Goal: Task Accomplishment & Management: Complete application form

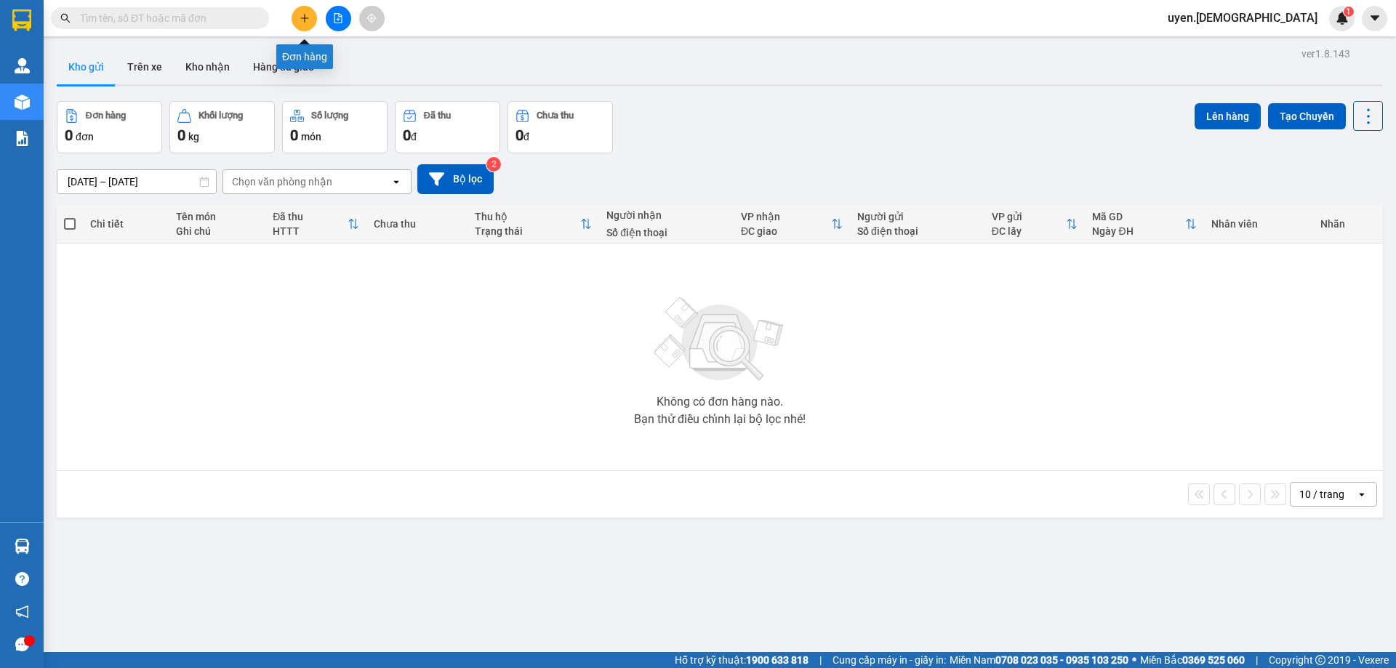
click at [307, 19] on icon "plus" at bounding box center [304, 18] width 10 height 10
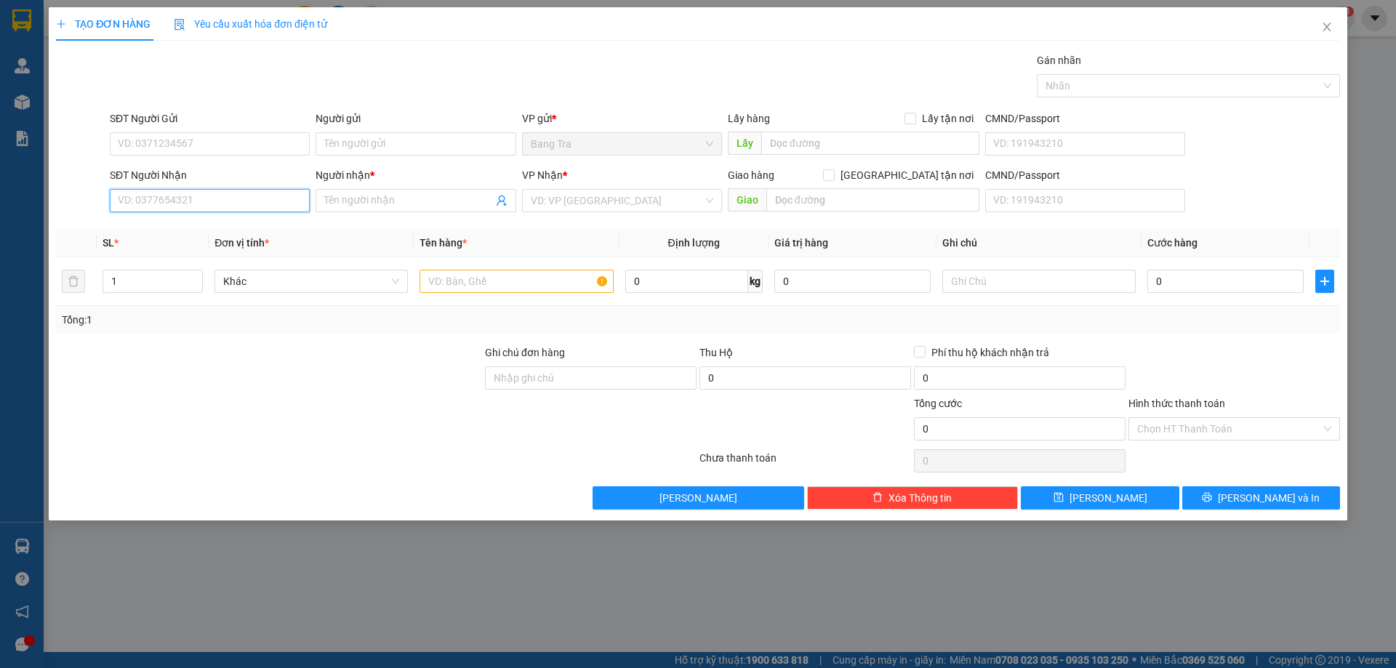
click at [252, 194] on input "SĐT Người Nhận" at bounding box center [210, 200] width 200 height 23
type input "0"
click at [533, 204] on input "search" at bounding box center [617, 201] width 172 height 22
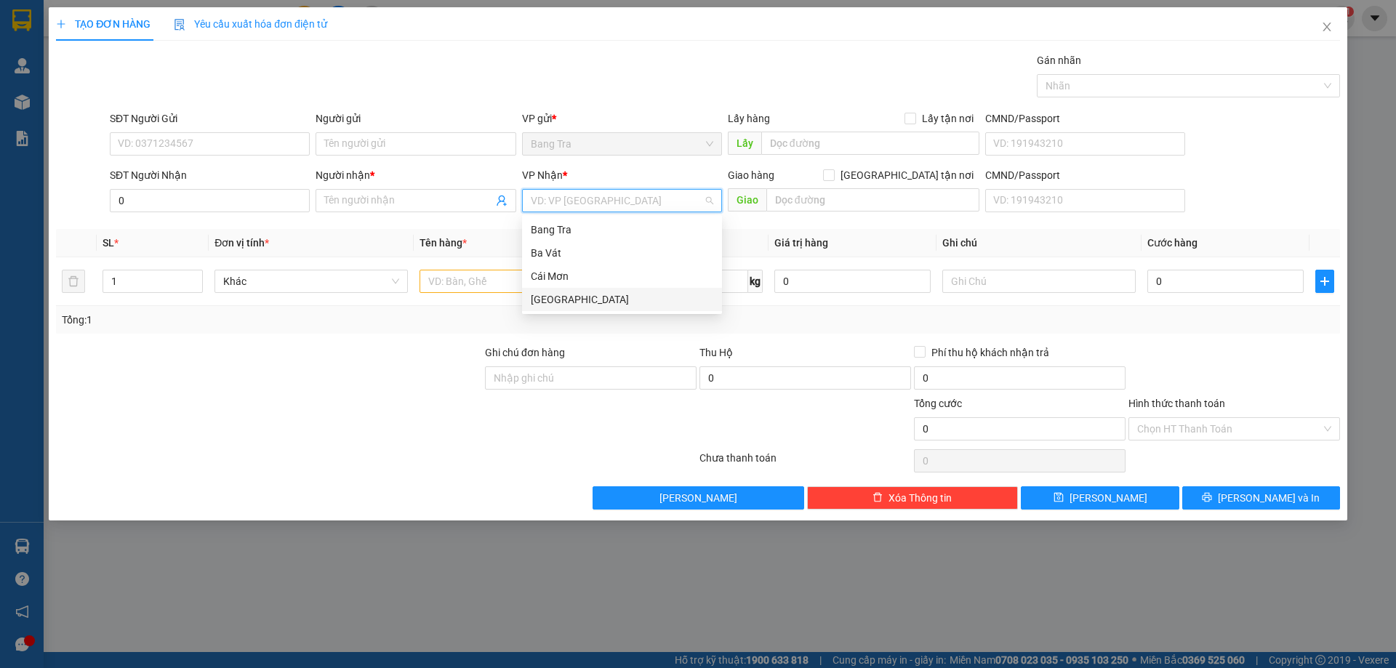
click at [552, 303] on div "[GEOGRAPHIC_DATA]" at bounding box center [622, 300] width 182 height 16
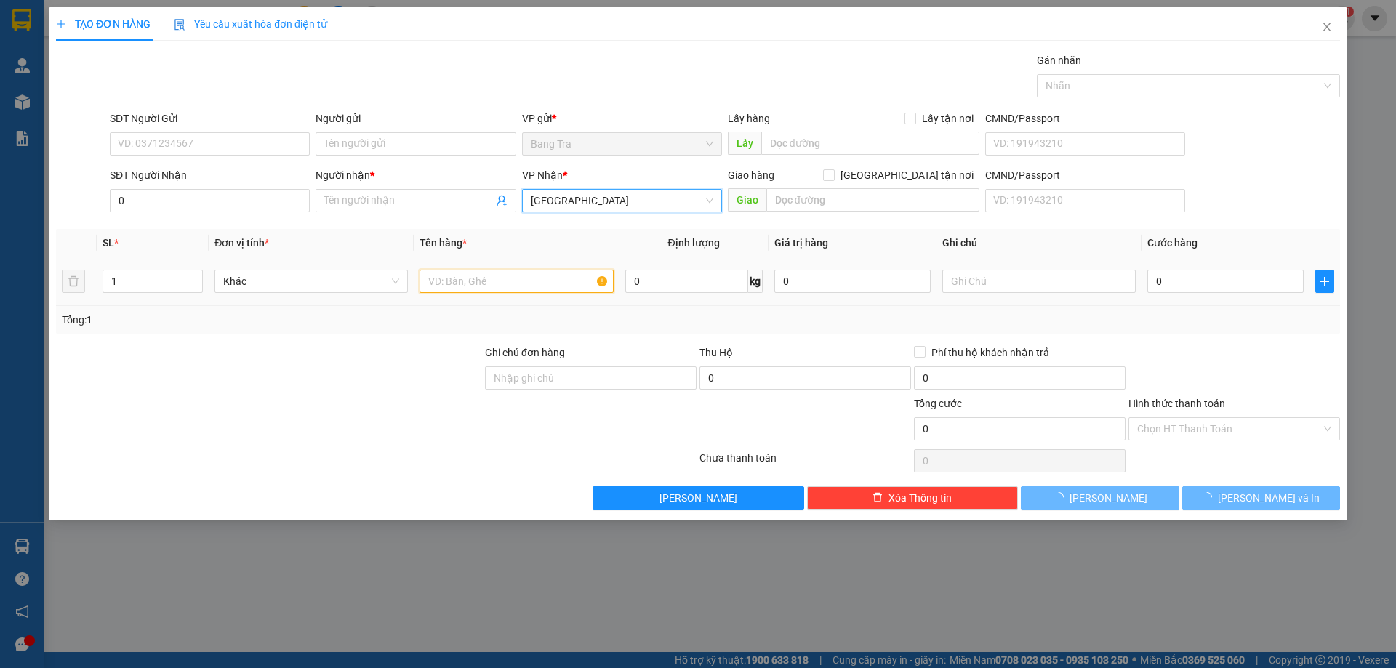
click at [525, 286] on input "text" at bounding box center [515, 281] width 193 height 23
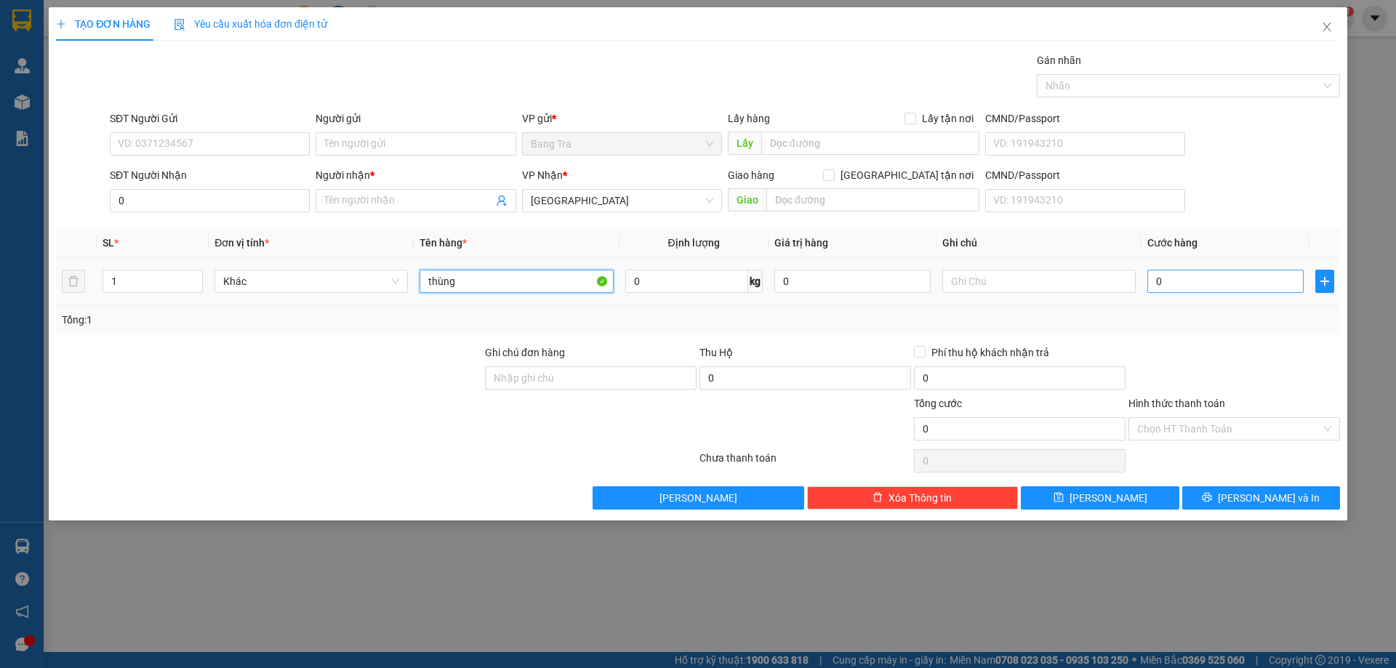
type input "thùng"
click at [1174, 278] on input "0" at bounding box center [1225, 281] width 156 height 23
type input "4"
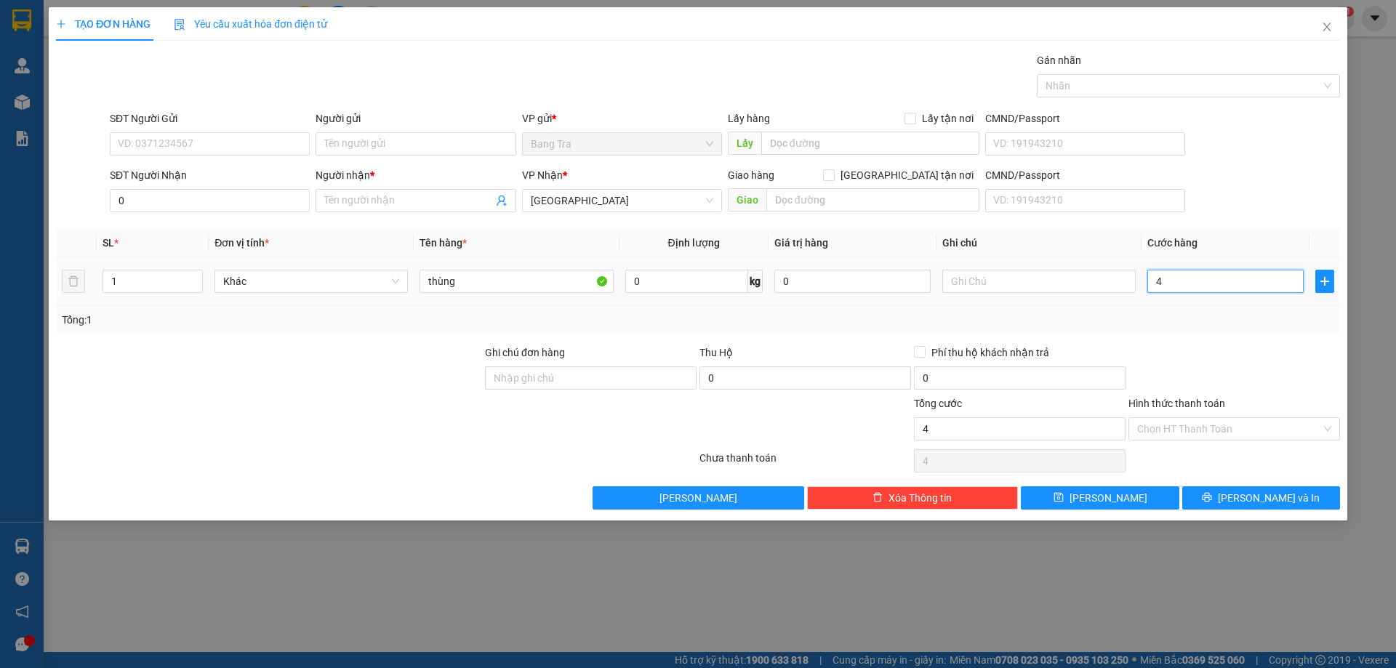
type input "40"
type input "40.000"
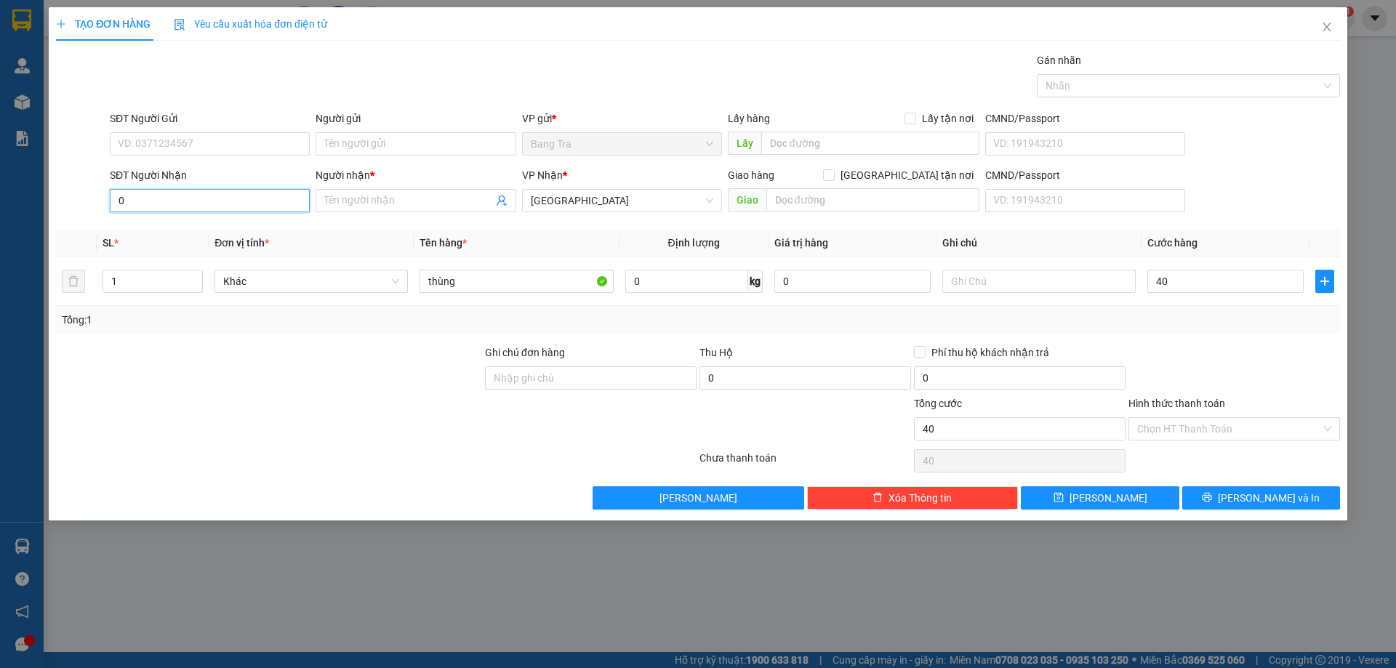
type input "40.000"
click at [195, 201] on input "0" at bounding box center [210, 200] width 200 height 23
type input "0937487731"
click at [423, 205] on input "Người nhận *" at bounding box center [408, 201] width 168 height 16
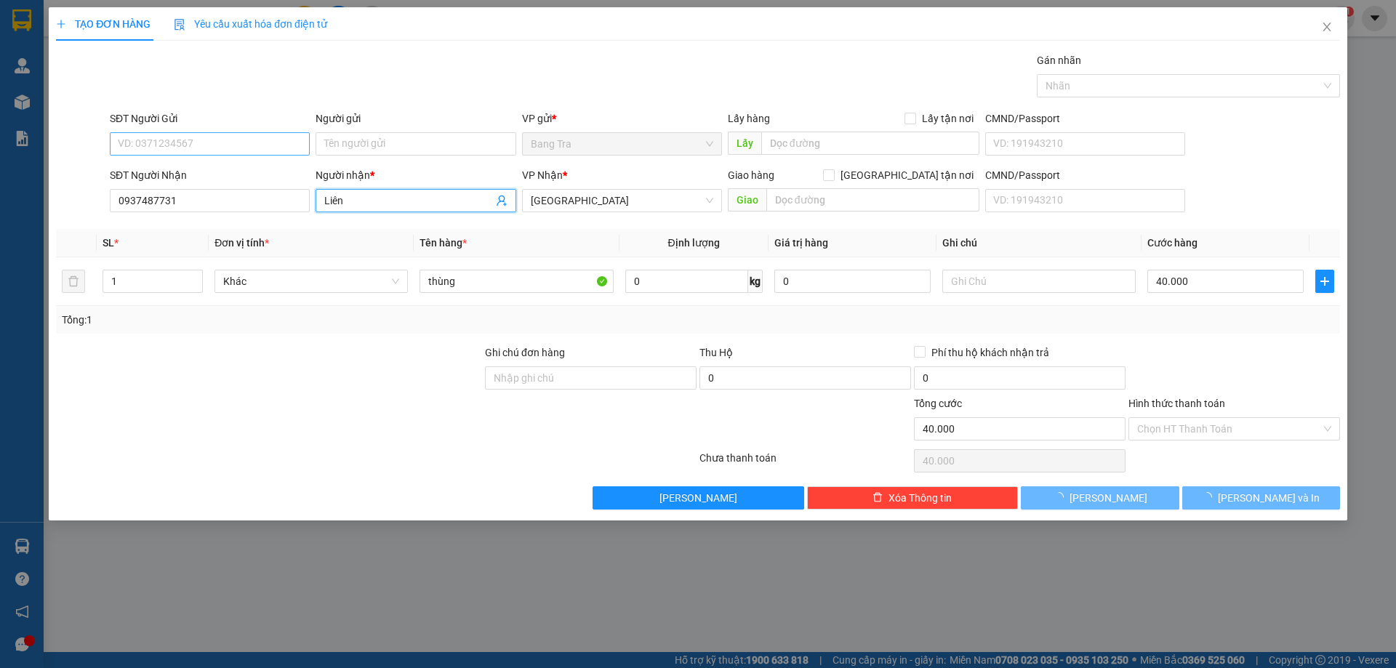
type input "Liên"
drag, startPoint x: 254, startPoint y: 141, endPoint x: 250, endPoint y: 161, distance: 20.7
click at [252, 141] on input "SĐT Người Gửi" at bounding box center [210, 143] width 200 height 23
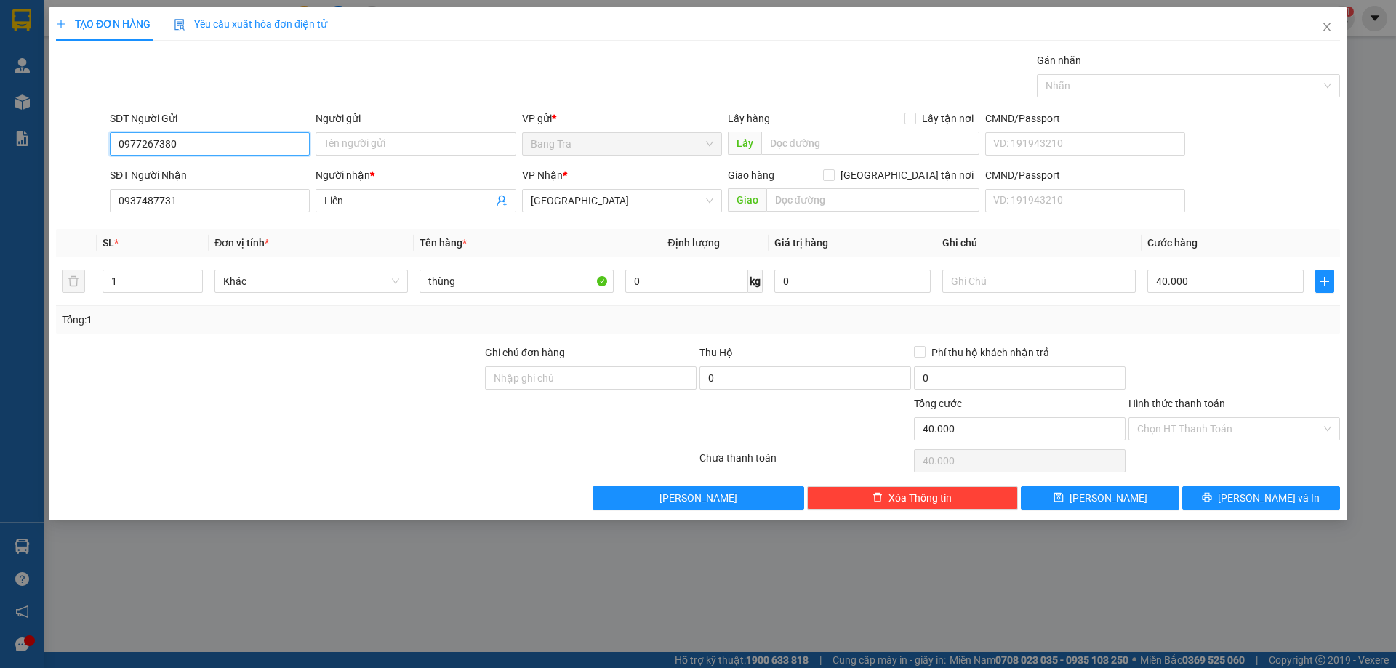
type input "0977267380"
click at [416, 129] on div "Người gửi" at bounding box center [415, 121] width 200 height 22
click at [363, 153] on input "Người gửi" at bounding box center [415, 143] width 200 height 23
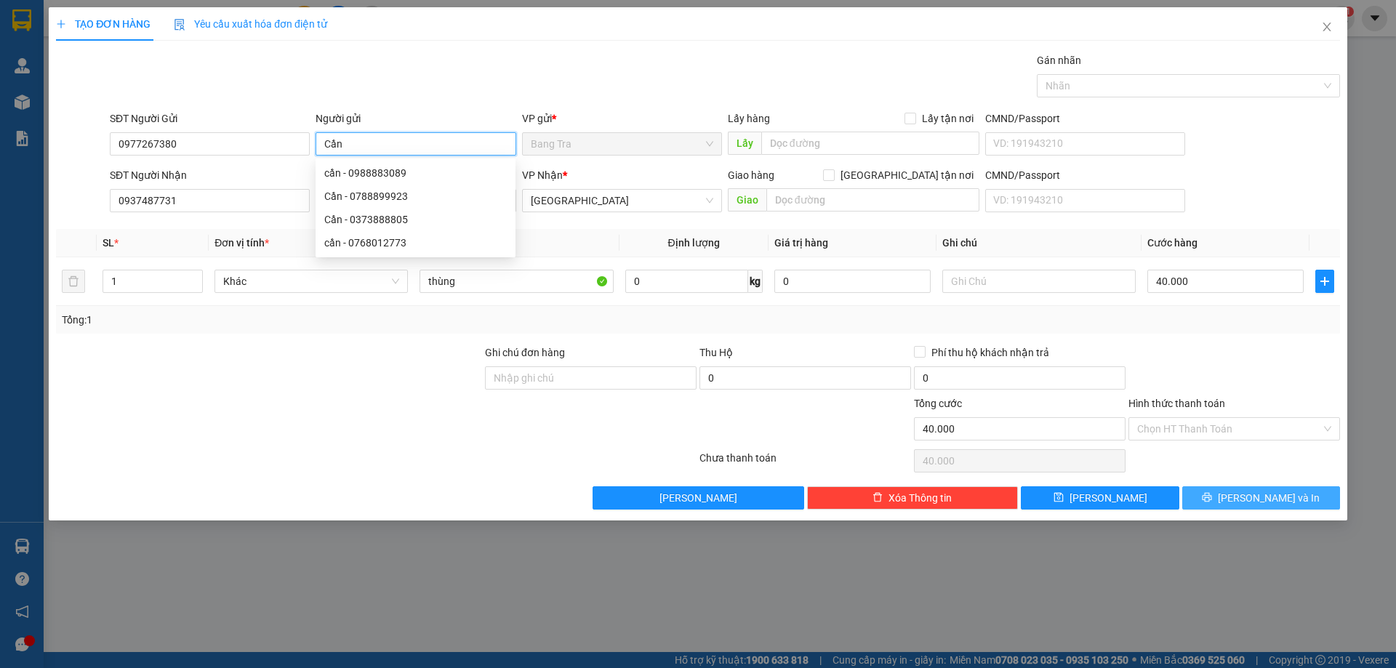
type input "Cần"
click at [1212, 492] on icon "printer" at bounding box center [1207, 497] width 10 height 10
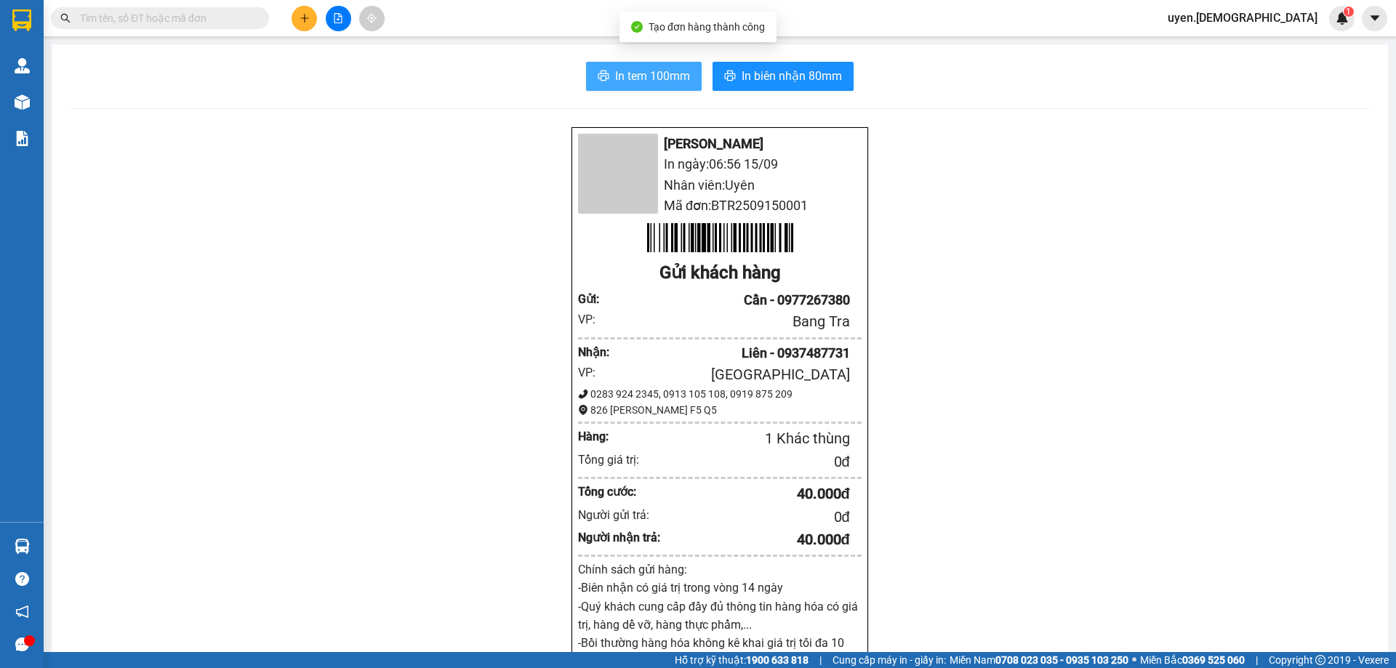
click at [640, 66] on button "In tem 100mm" at bounding box center [644, 76] width 116 height 29
